Goal: Transaction & Acquisition: Obtain resource

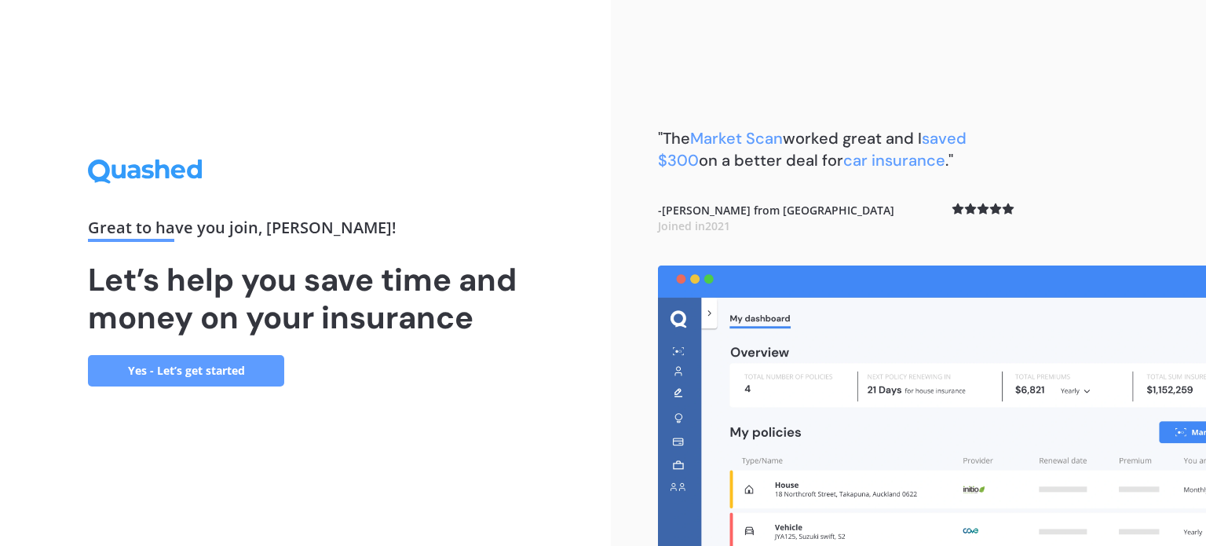
click at [249, 376] on link "Yes - Let’s get started" at bounding box center [186, 370] width 196 height 31
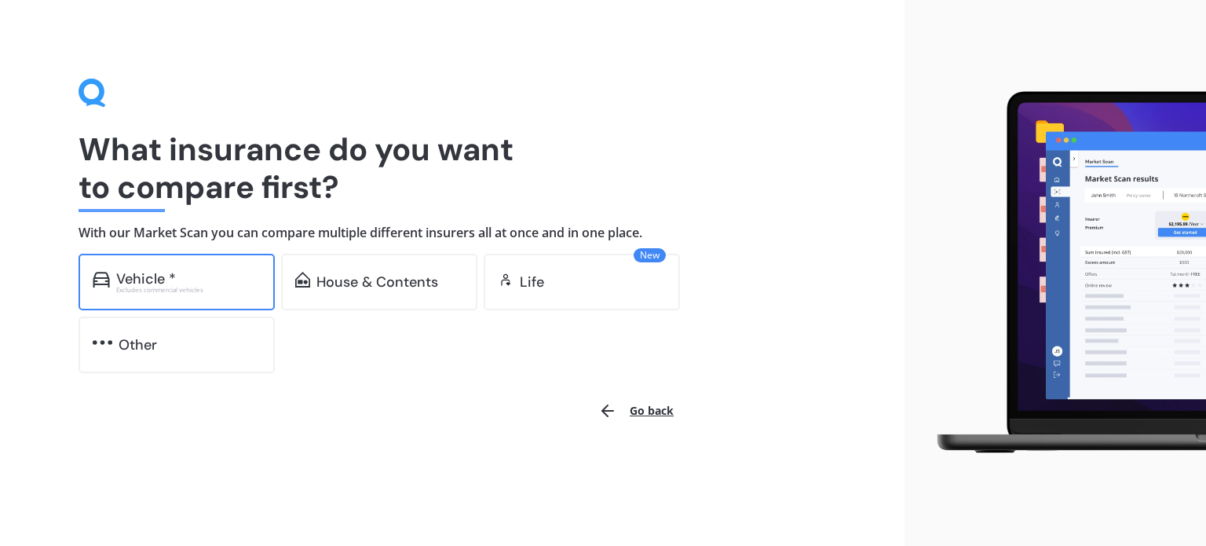
click at [247, 290] on div "Excludes commercial vehicles" at bounding box center [188, 290] width 145 height 6
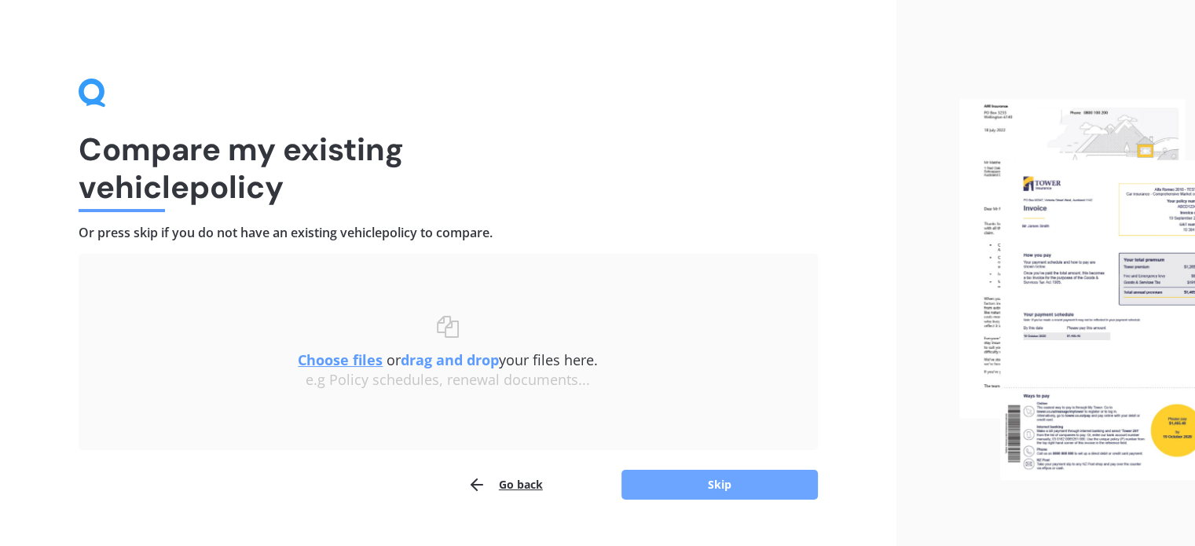
click at [694, 496] on button "Skip" at bounding box center [719, 485] width 196 height 30
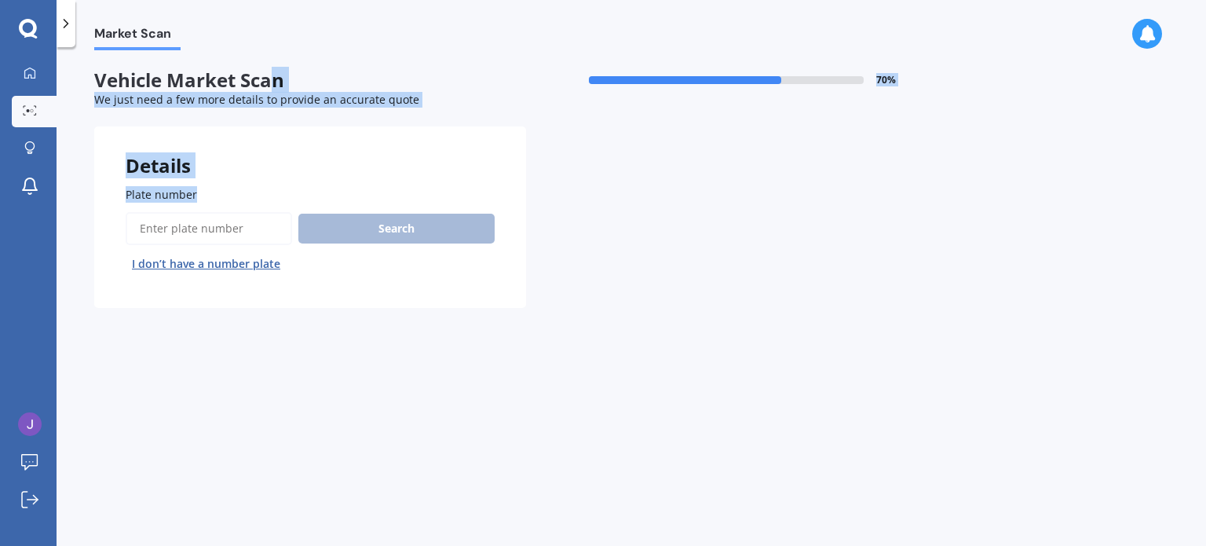
drag, startPoint x: 273, startPoint y: 83, endPoint x: 254, endPoint y: 240, distance: 157.4
click at [254, 240] on form "Vehicle Market Scan 70 % We just need a few more details to provide an accurate…" at bounding box center [526, 194] width 864 height 251
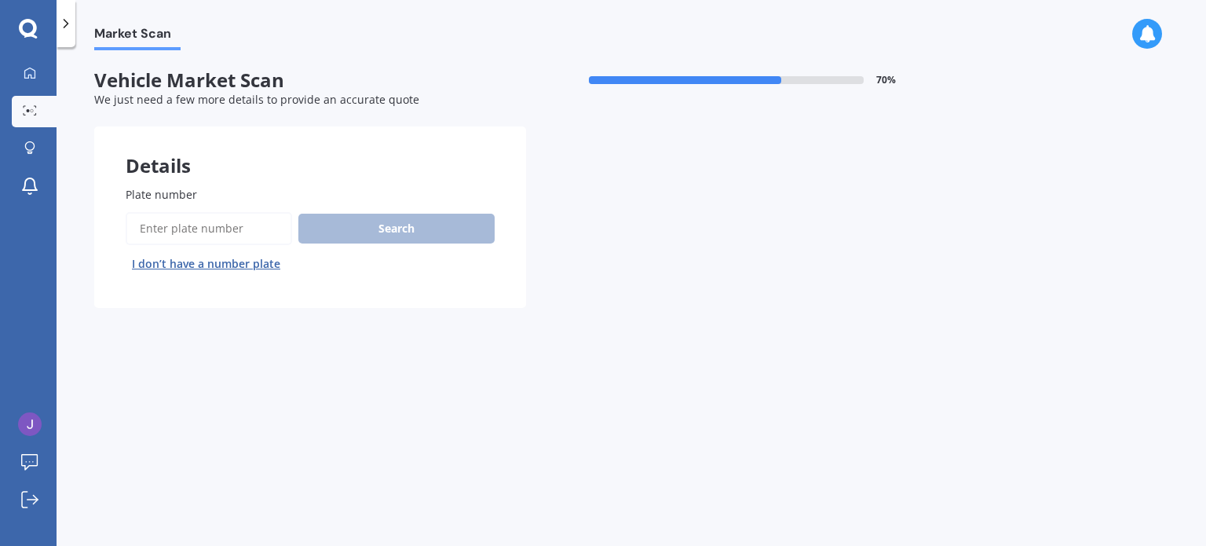
click at [254, 240] on input "Plate number" at bounding box center [209, 228] width 167 height 33
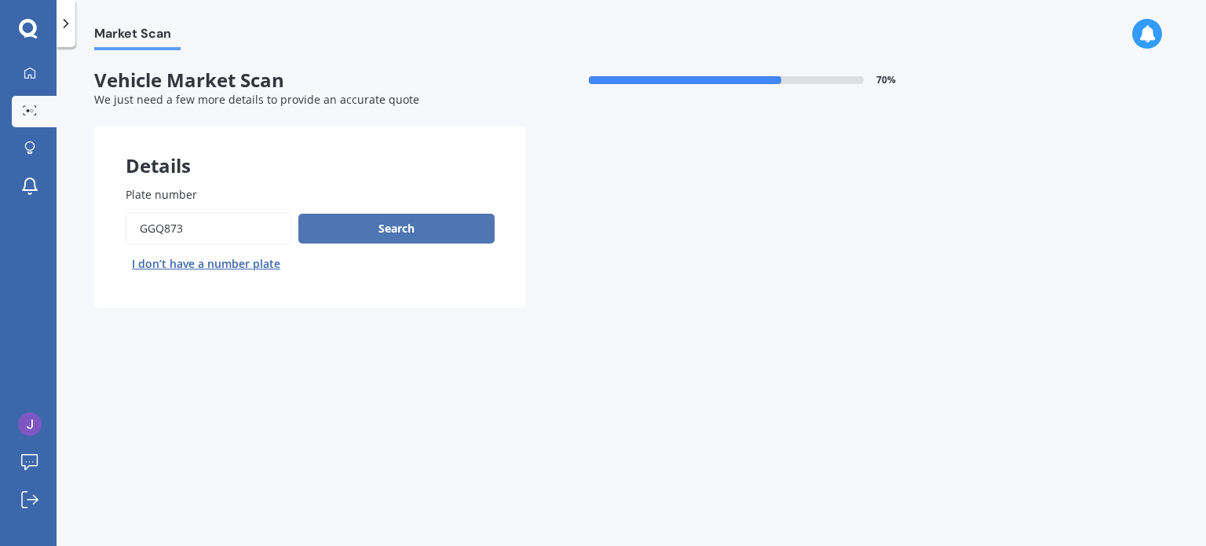
type input "ggq873"
click at [412, 236] on button "Search" at bounding box center [396, 229] width 196 height 30
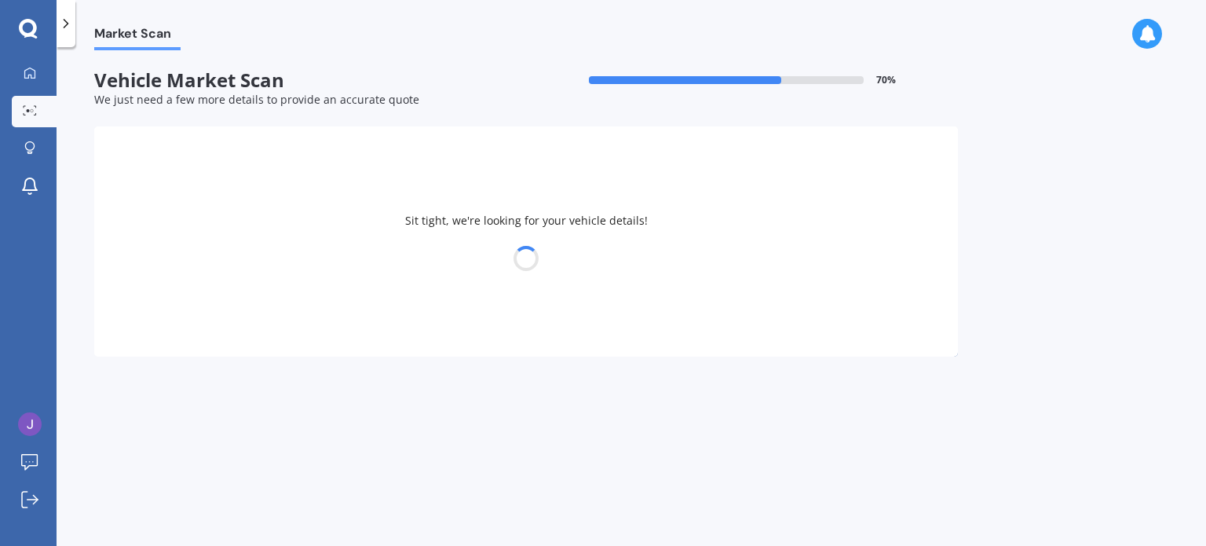
select select "HYUNDAI"
select select "I30"
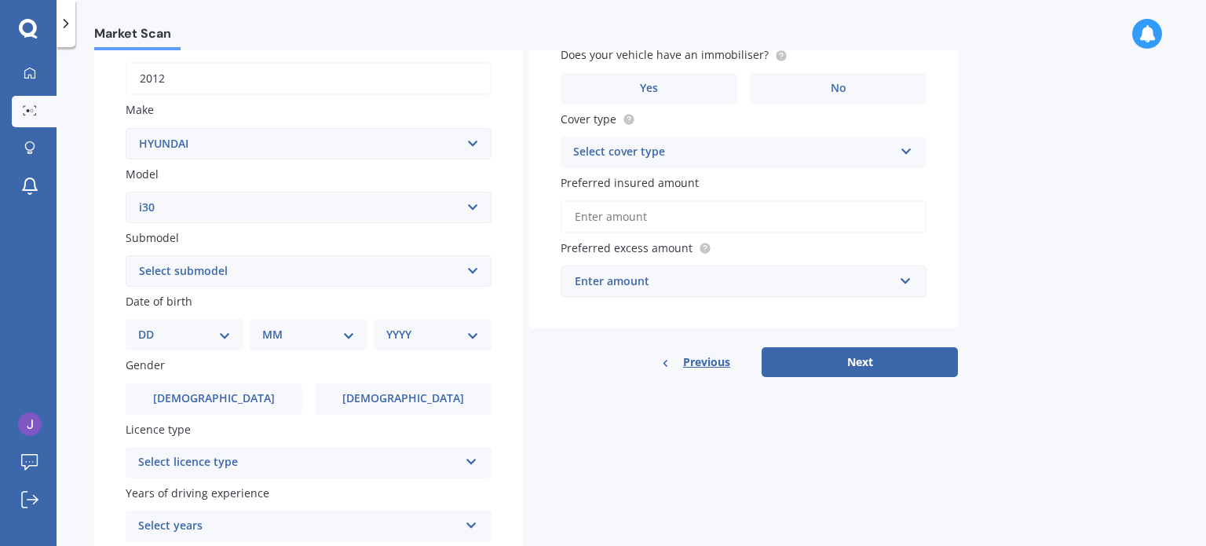
scroll to position [247, 0]
click at [353, 267] on select "Select submodel Diesel Turbo Hatchback Petrol Turbo Station Wagon 1.6A4" at bounding box center [309, 269] width 366 height 31
select select "STATION WAGON 1.6A4"
click at [126, 254] on select "Select submodel Diesel Turbo Hatchback Petrol Turbo Station Wagon 1.6A4" at bounding box center [309, 269] width 366 height 31
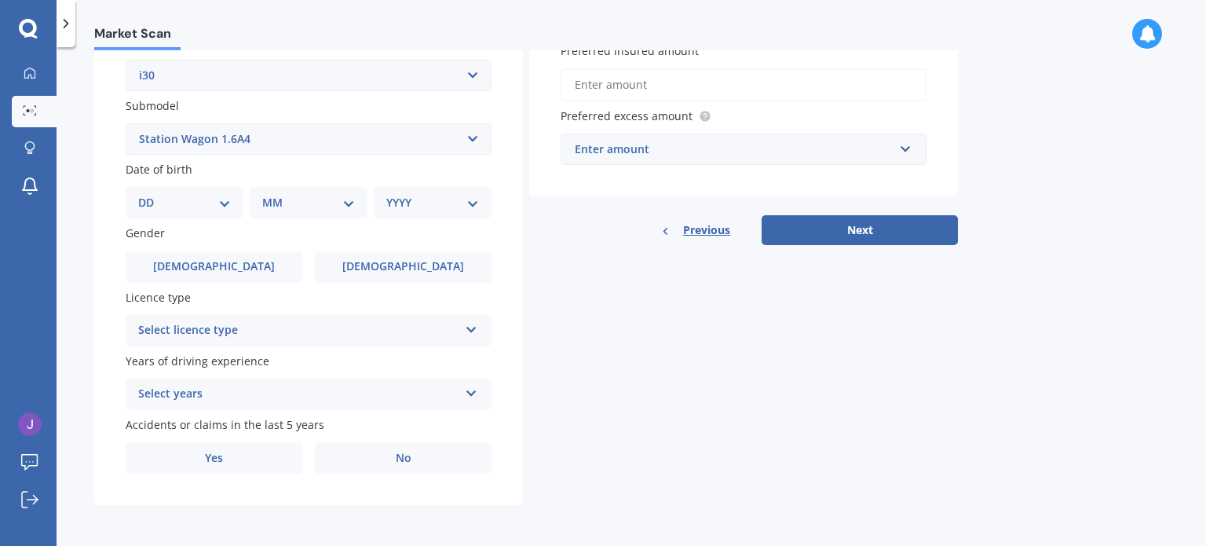
scroll to position [0, 0]
